Goal: Transaction & Acquisition: Purchase product/service

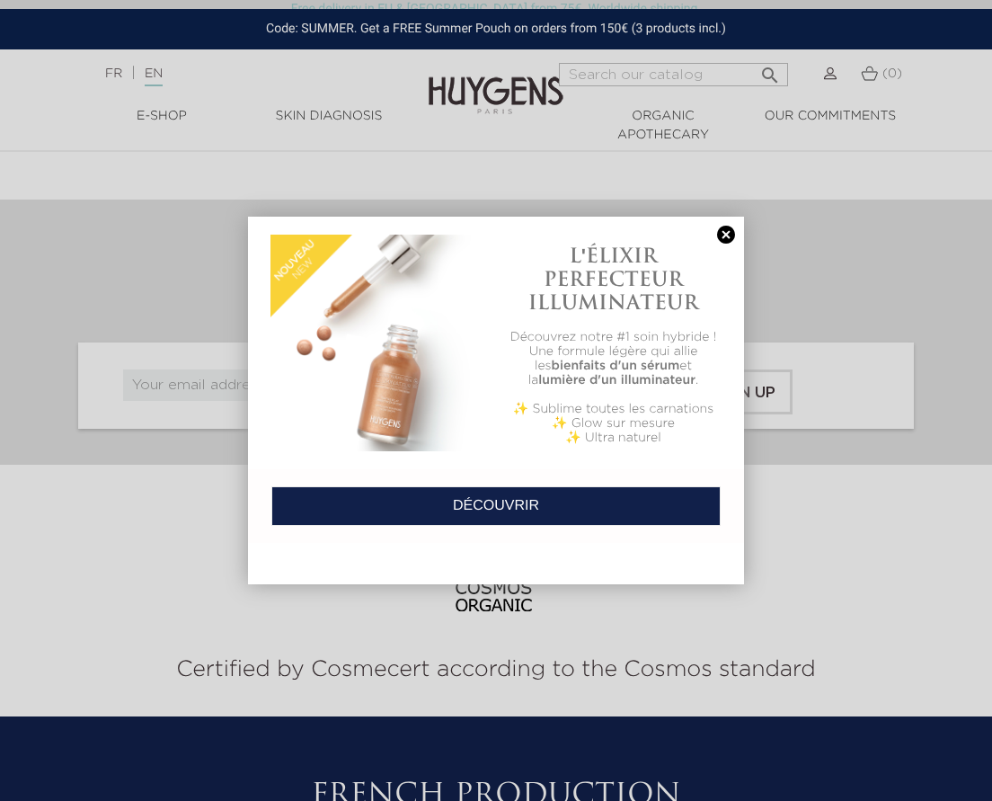
scroll to position [6598, 0]
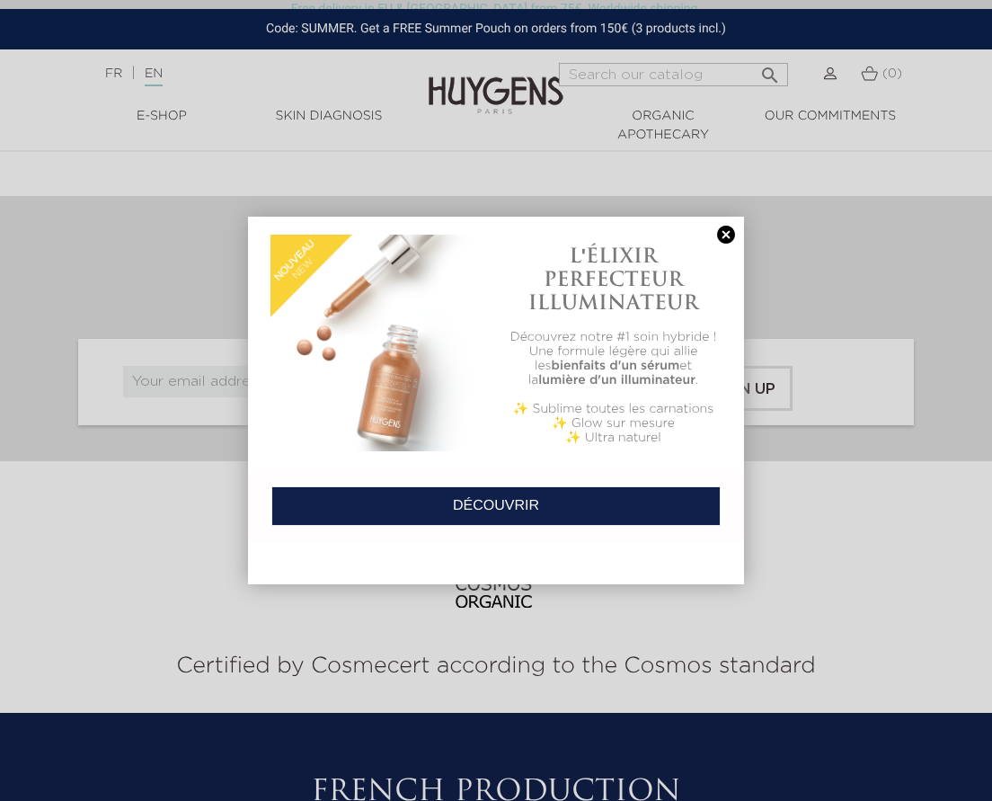
click at [724, 235] on link at bounding box center [726, 235] width 25 height 19
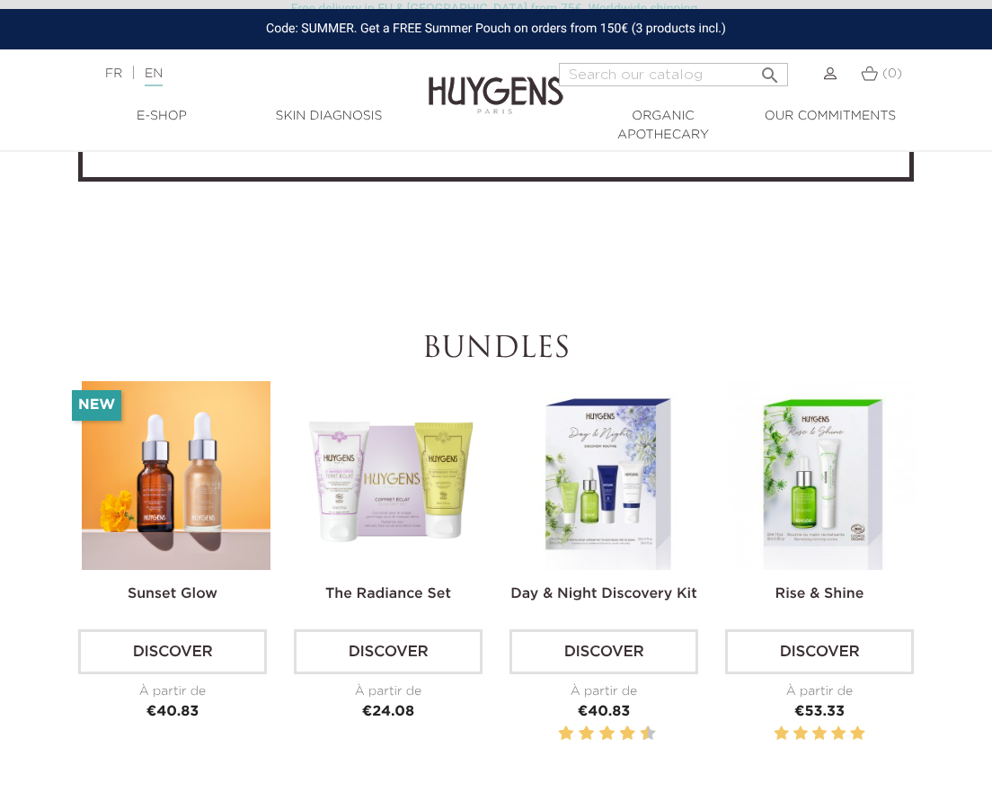
scroll to position [4931, 0]
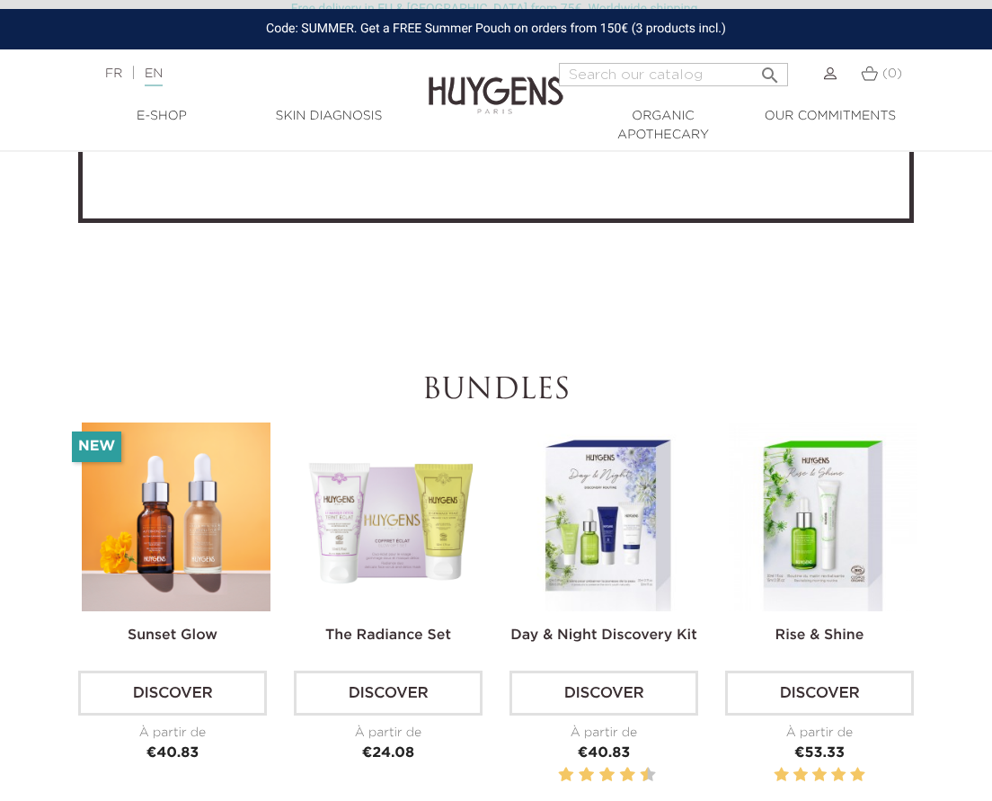
click at [832, 527] on img at bounding box center [823, 516] width 189 height 189
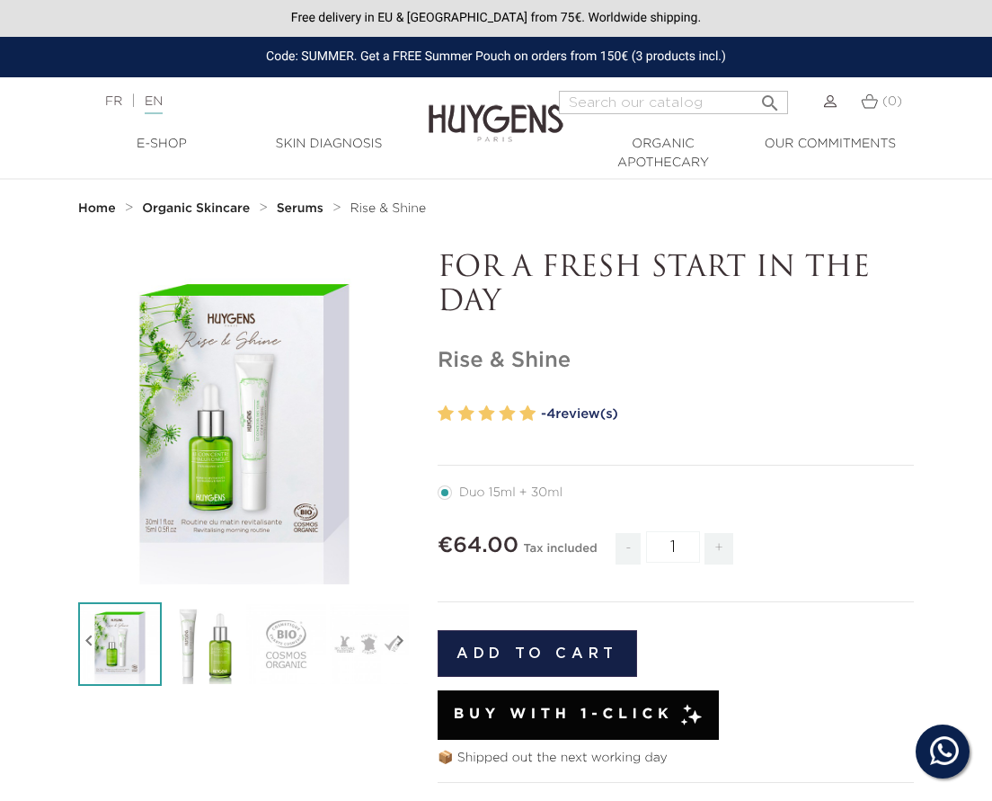
scroll to position [621, 0]
